Goal: Download file/media

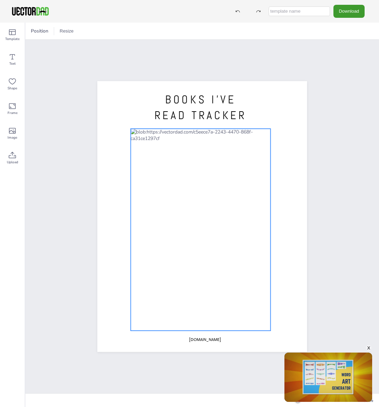
click at [228, 133] on div at bounding box center [201, 230] width 140 height 202
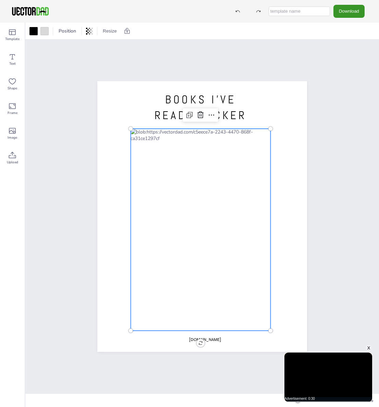
click at [354, 12] on button "Download" at bounding box center [348, 11] width 31 height 13
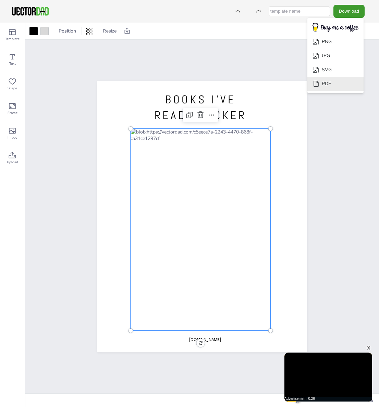
click at [353, 87] on li "PDF" at bounding box center [335, 84] width 56 height 14
